Goal: Task Accomplishment & Management: Understand process/instructions

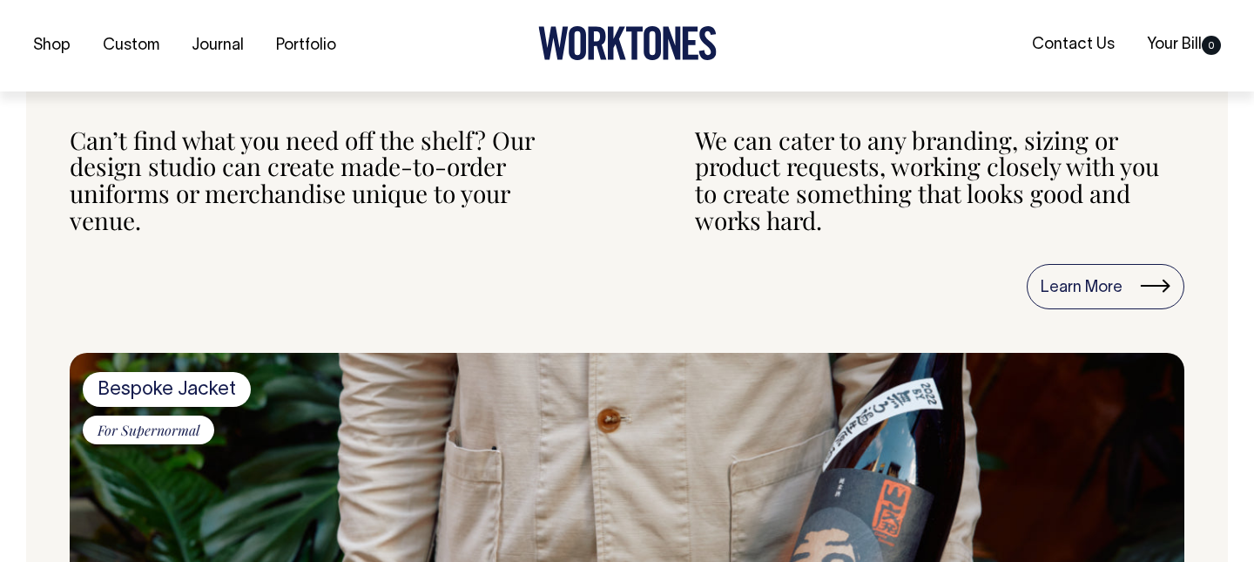
scroll to position [793, 0]
